Goal: Find contact information: Find contact information

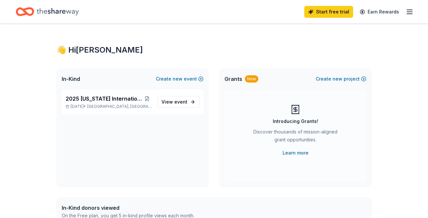
click at [410, 11] on icon "button" at bounding box center [410, 12] width 8 height 8
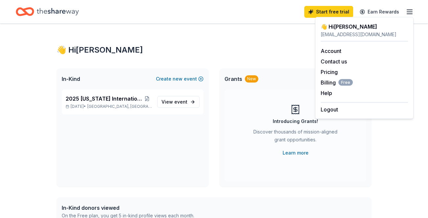
click at [240, 55] on div "👋 Hi [PERSON_NAME]" at bounding box center [213, 50] width 315 height 11
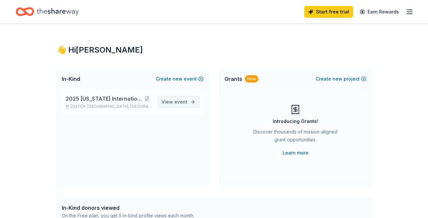
click at [180, 98] on span "View event" at bounding box center [174, 102] width 26 height 8
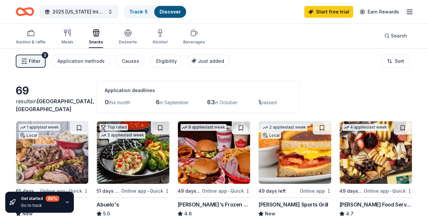
click at [170, 25] on div "Auction & raffle Meals Snacks Desserts Alcohol Beverages Search" at bounding box center [214, 36] width 396 height 24
click at [386, 36] on div "Search" at bounding box center [395, 36] width 23 height 8
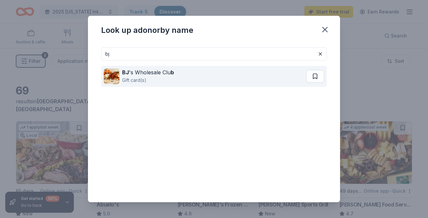
type input "bj"
click at [136, 73] on div "BJ 's Wholesale Clu b" at bounding box center [148, 72] width 52 height 8
click at [147, 74] on div "BJ 's Wholesale Clu b" at bounding box center [148, 72] width 52 height 8
click at [131, 77] on div "Gift card(s)" at bounding box center [148, 80] width 52 height 8
click at [157, 71] on div "BJ 's Wholesale Clu b" at bounding box center [148, 72] width 52 height 8
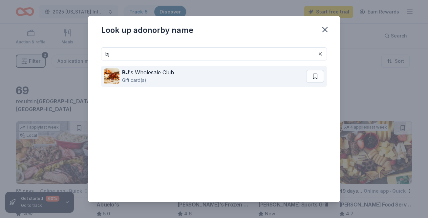
click at [157, 71] on div "BJ 's Wholesale Clu b" at bounding box center [148, 72] width 52 height 8
click at [181, 76] on div "BJ 's Wholesale Clu b Gift card(s)" at bounding box center [205, 76] width 202 height 21
click at [315, 74] on button at bounding box center [315, 76] width 18 height 13
click at [284, 75] on div "BJ 's Wholesale Clu b Gift card(s)" at bounding box center [205, 76] width 203 height 21
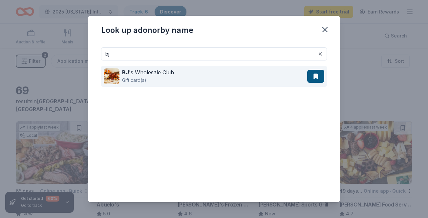
click at [317, 76] on button at bounding box center [315, 76] width 17 height 13
click at [115, 73] on img at bounding box center [112, 76] width 16 height 16
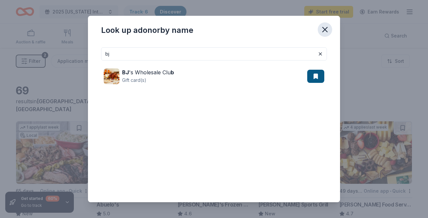
click at [324, 26] on icon "button" at bounding box center [324, 29] width 9 height 9
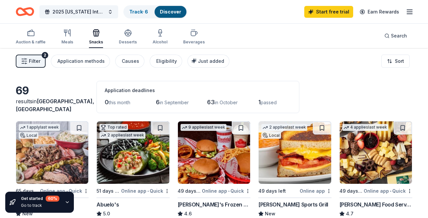
click at [168, 9] on link "Discover" at bounding box center [170, 12] width 21 height 6
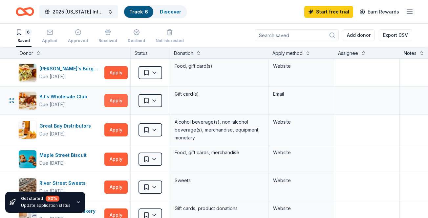
click at [117, 100] on button "Apply" at bounding box center [115, 100] width 23 height 13
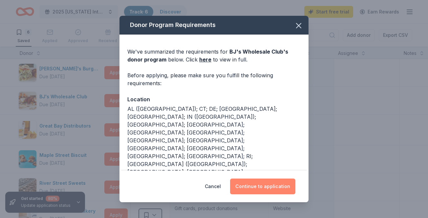
click at [265, 178] on button "Continue to application" at bounding box center [262, 186] width 65 height 16
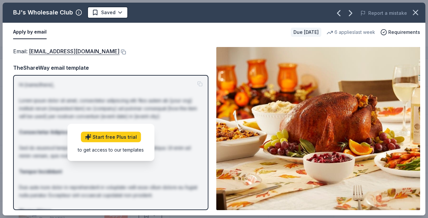
click at [197, 64] on div "TheShareWay email template" at bounding box center [110, 67] width 195 height 9
click at [245, 98] on img at bounding box center [318, 128] width 204 height 163
click at [194, 64] on div "TheShareWay email template" at bounding box center [110, 67] width 195 height 9
click at [72, 51] on link "[EMAIL_ADDRESS][DOMAIN_NAME]" at bounding box center [74, 51] width 91 height 9
